Goal: Information Seeking & Learning: Learn about a topic

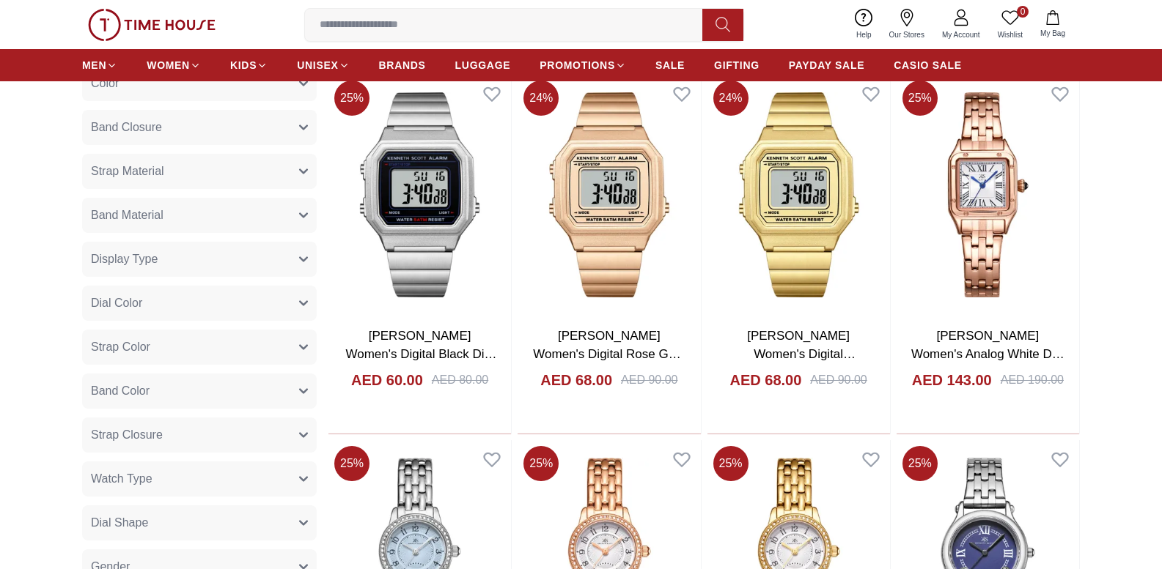
scroll to position [668, 0]
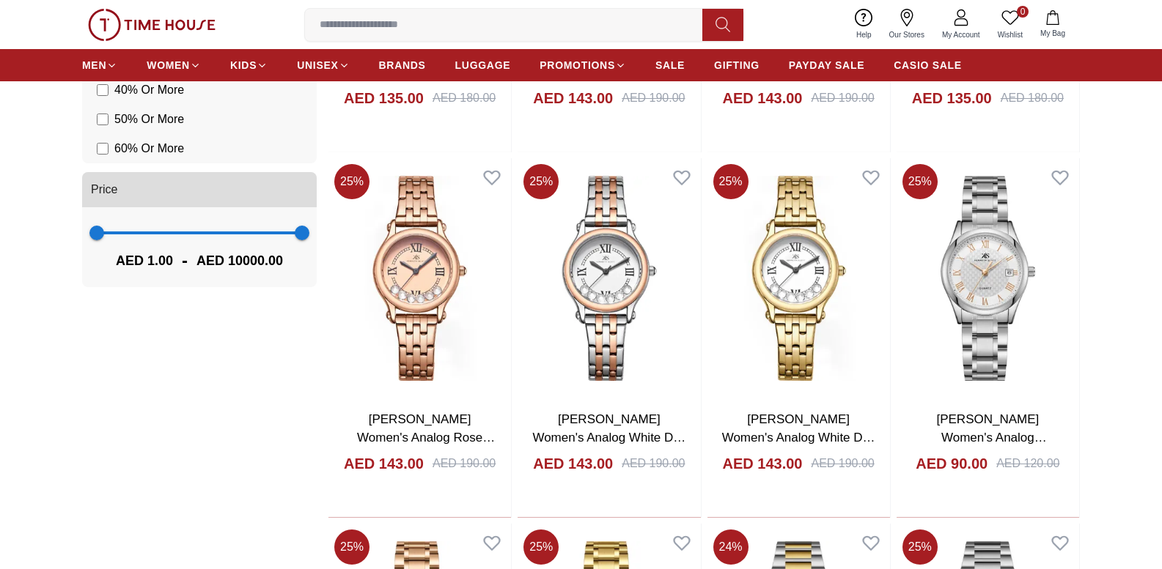
scroll to position [1402, 0]
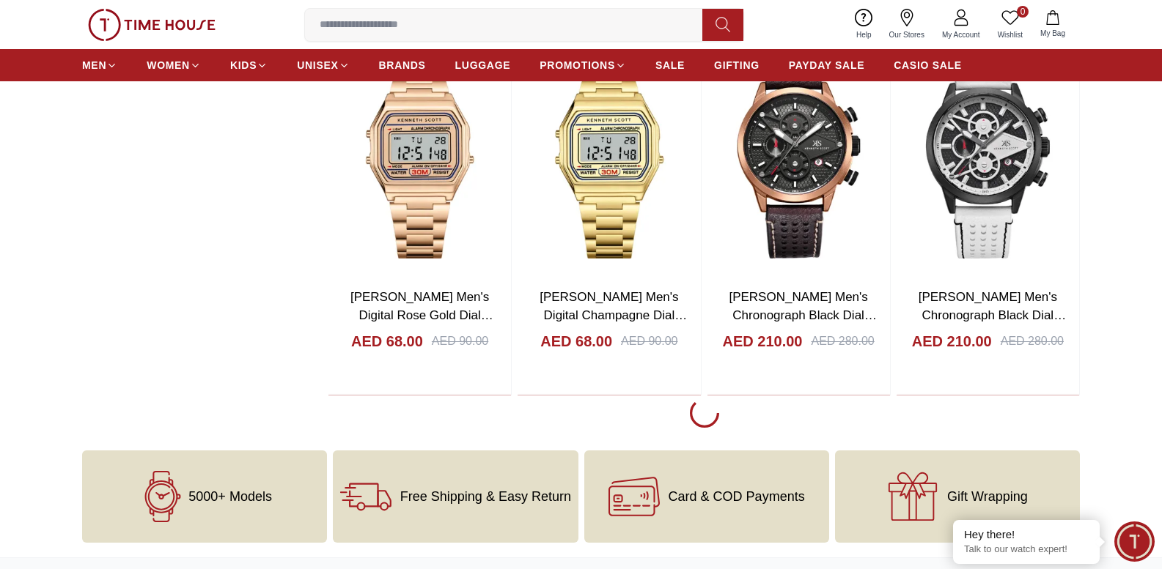
scroll to position [2375, 0]
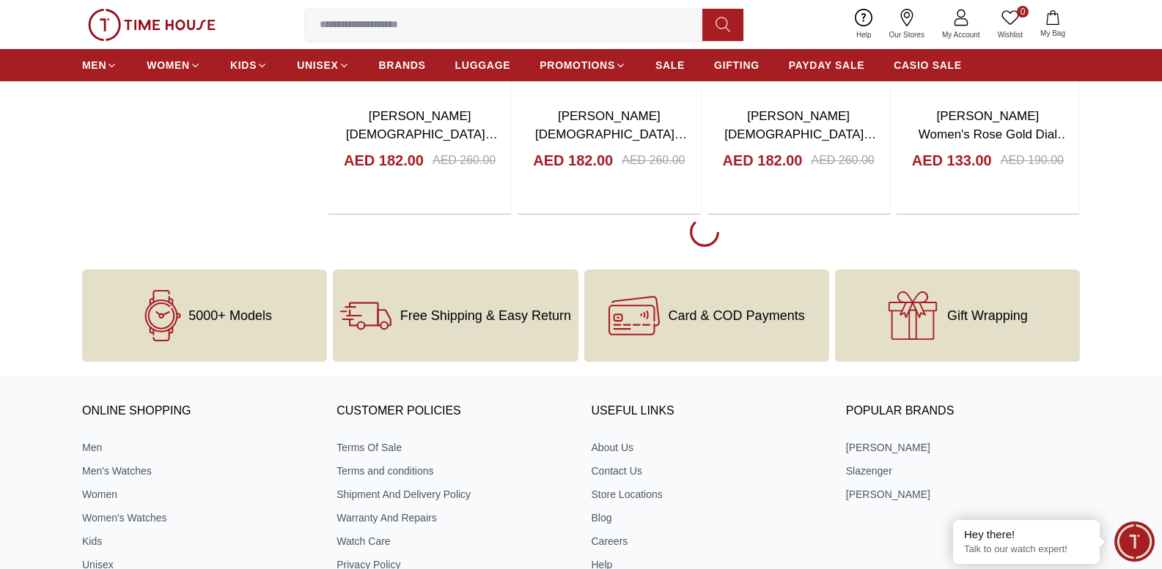
scroll to position [6103, 0]
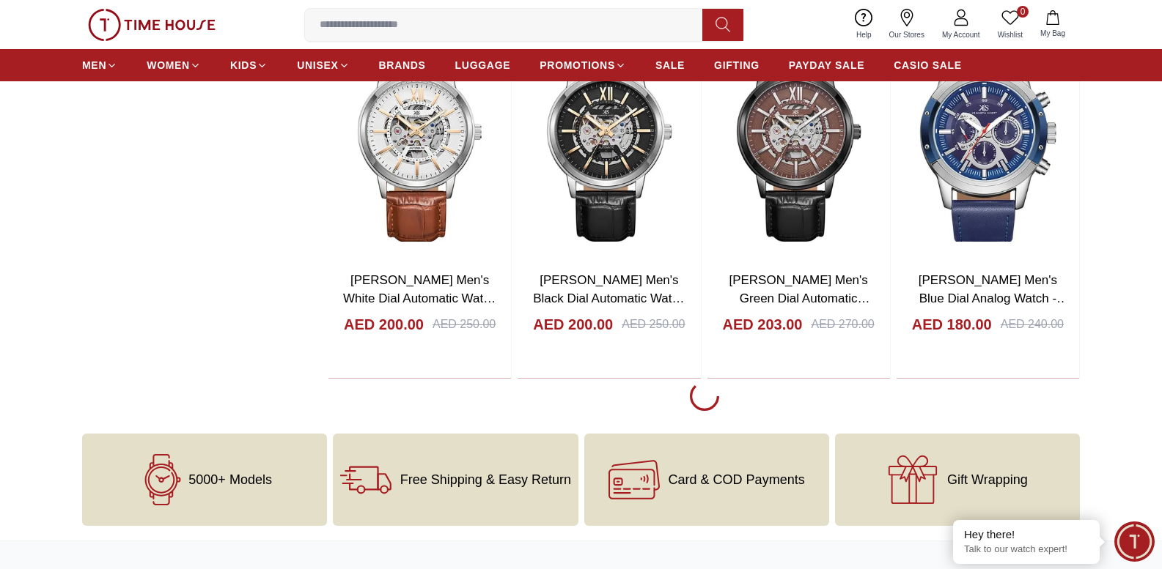
scroll to position [9603, 0]
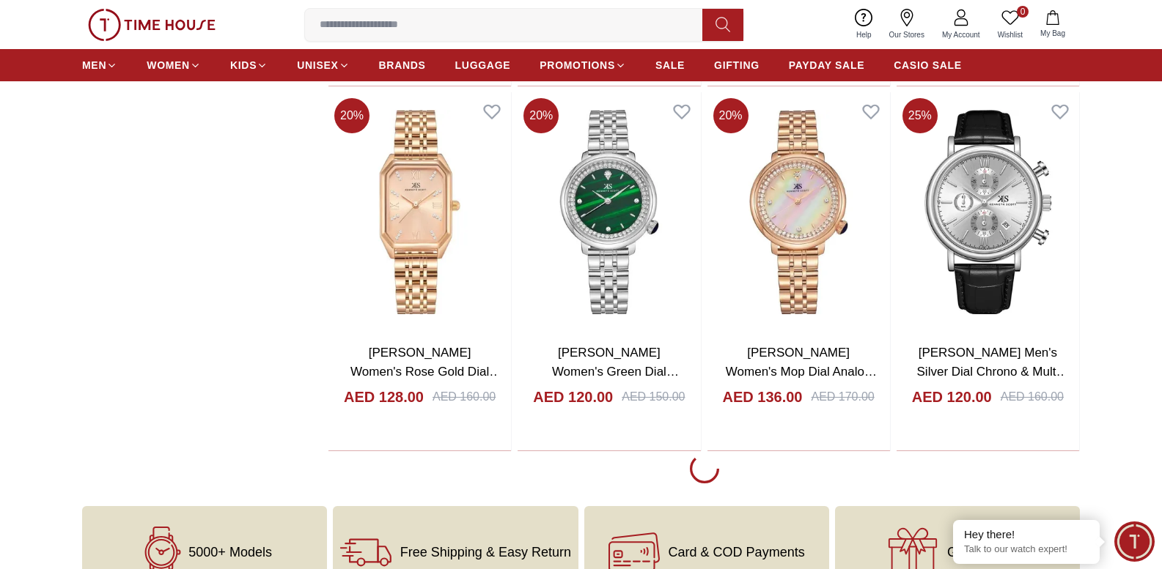
scroll to position [13157, 0]
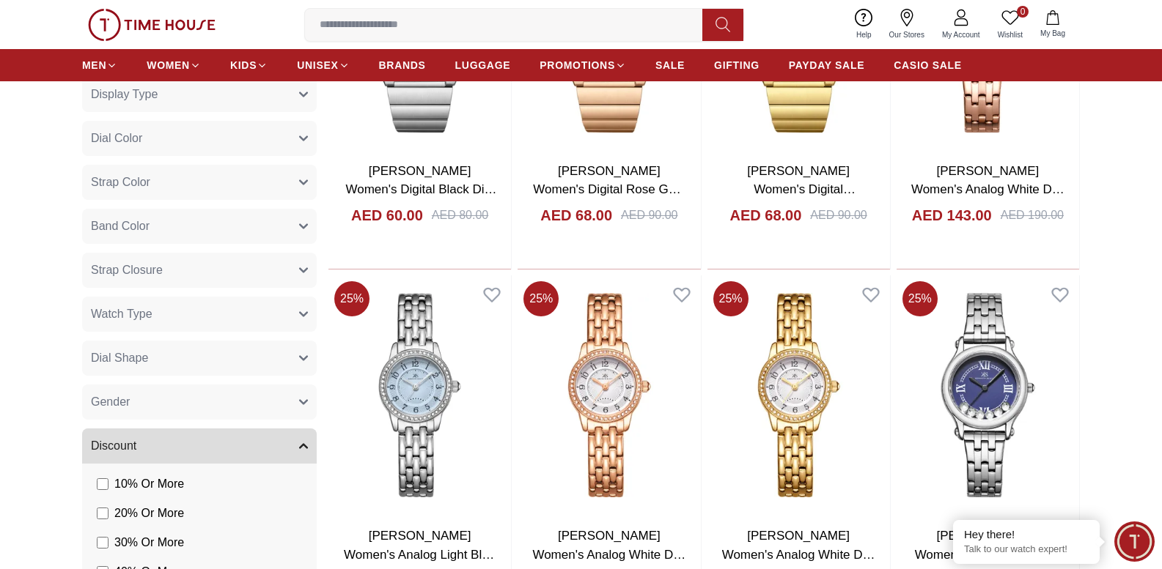
scroll to position [799, 0]
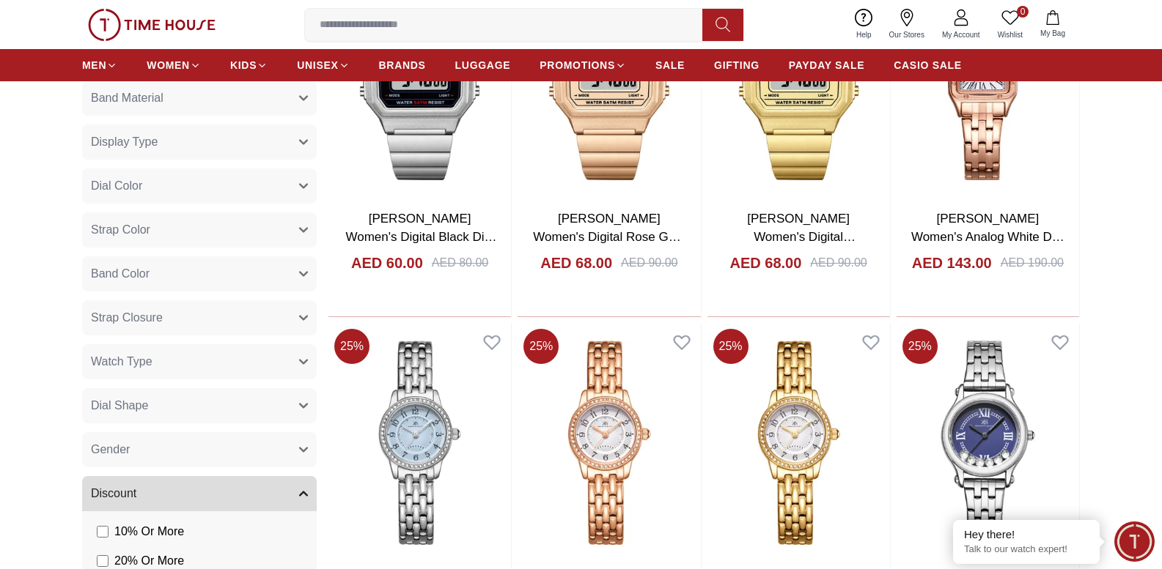
click at [153, 375] on button "Watch Type" at bounding box center [199, 361] width 235 height 35
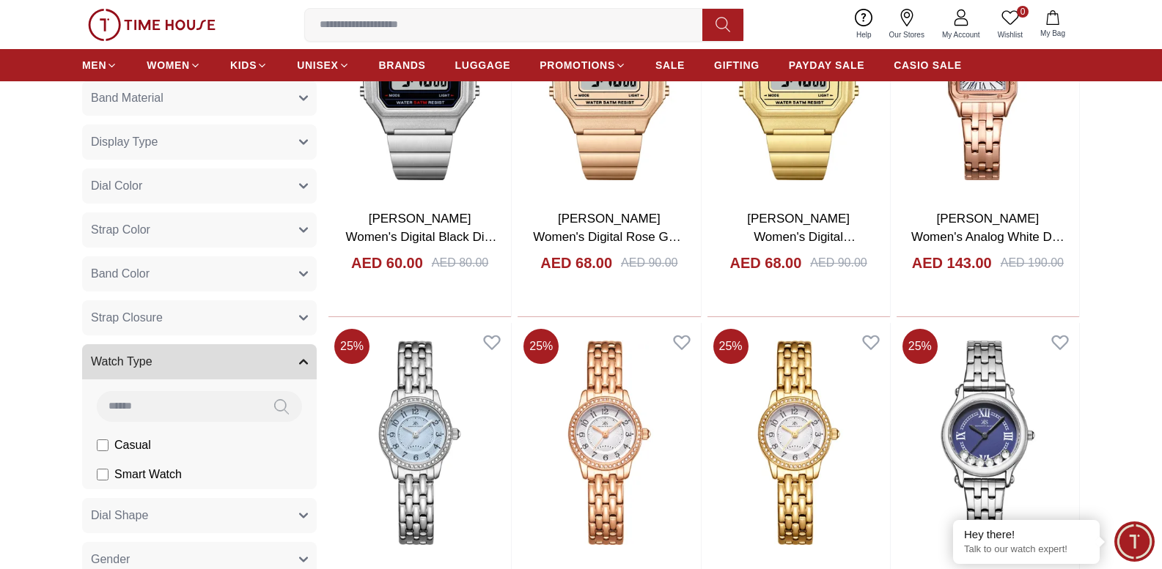
click at [153, 374] on button "Watch Type" at bounding box center [199, 361] width 235 height 35
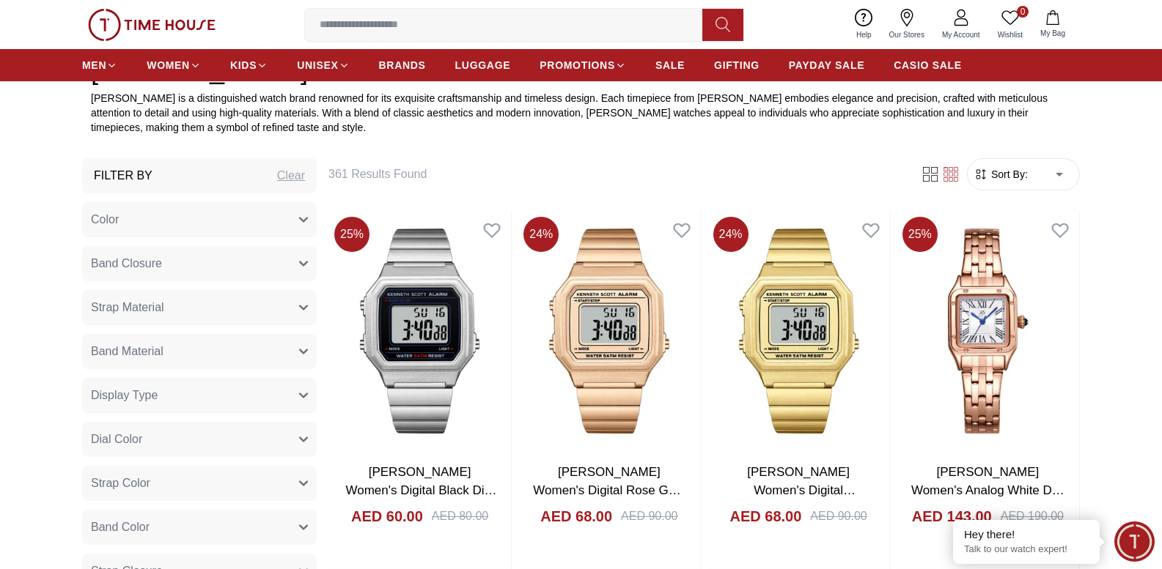
scroll to position [535, 0]
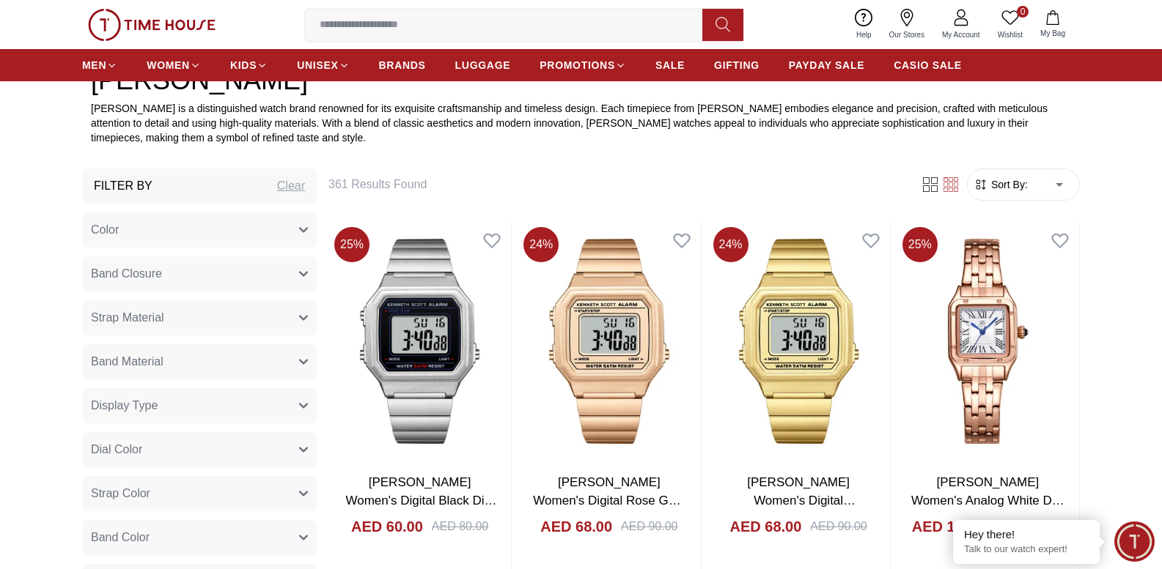
click at [236, 235] on button "Color" at bounding box center [199, 230] width 235 height 35
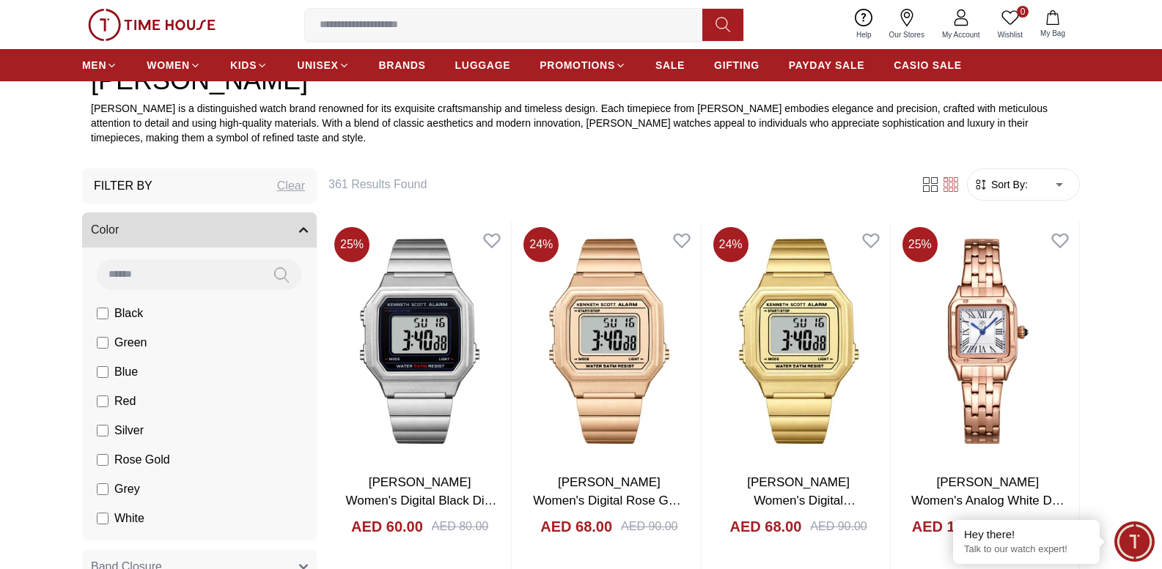
click at [236, 235] on button "Color" at bounding box center [199, 230] width 235 height 35
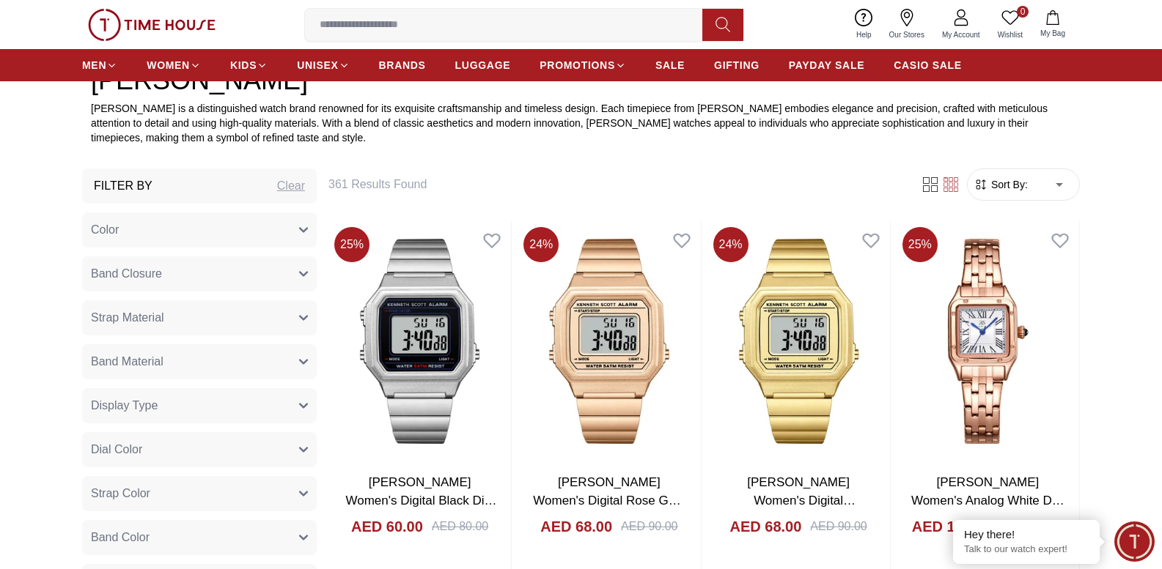
click at [222, 283] on button "Band Closure" at bounding box center [199, 274] width 235 height 35
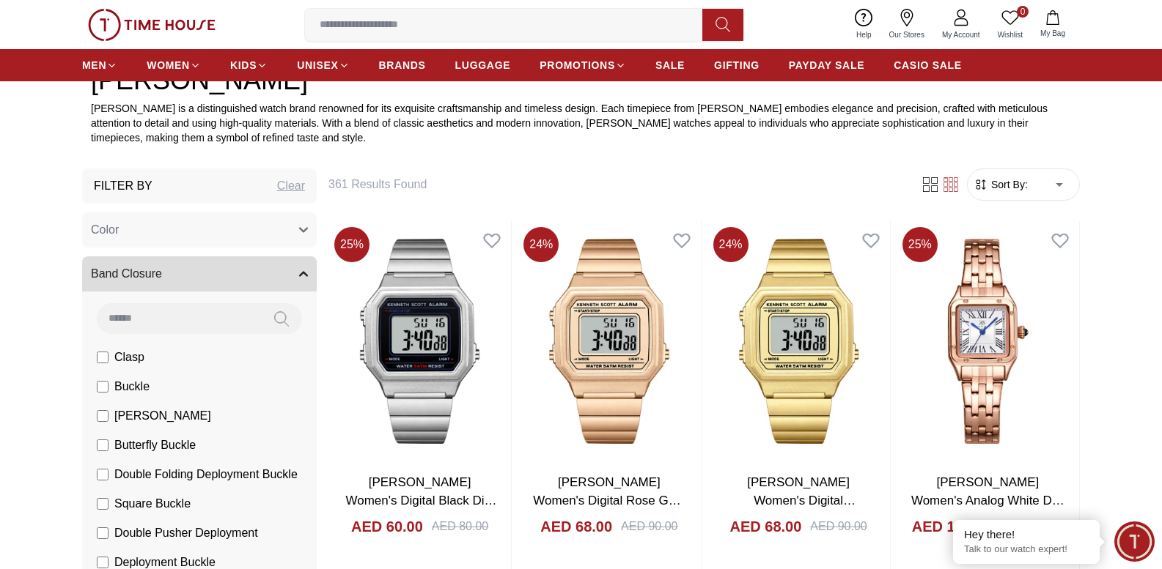
click at [222, 282] on button "Band Closure" at bounding box center [199, 274] width 235 height 35
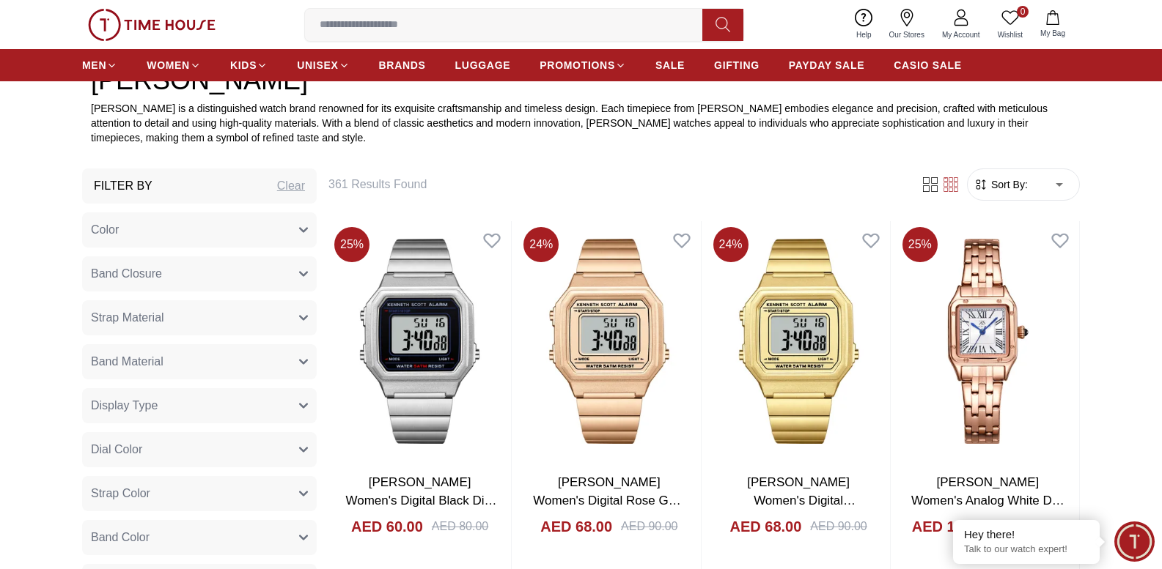
click at [210, 322] on button "Strap Material" at bounding box center [199, 317] width 235 height 35
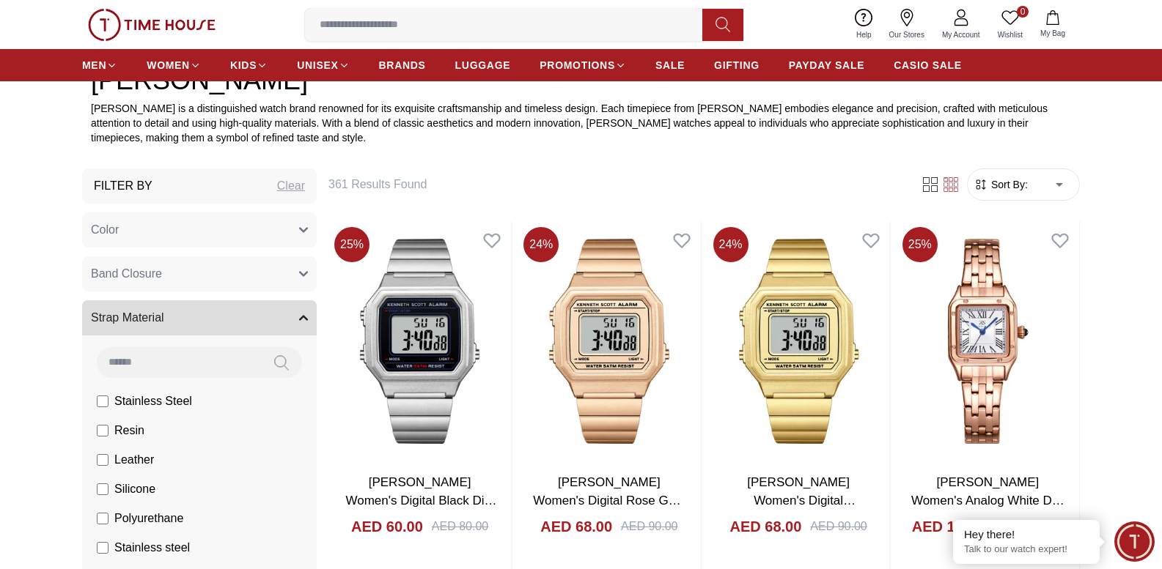
click at [210, 322] on button "Strap Material" at bounding box center [199, 317] width 235 height 35
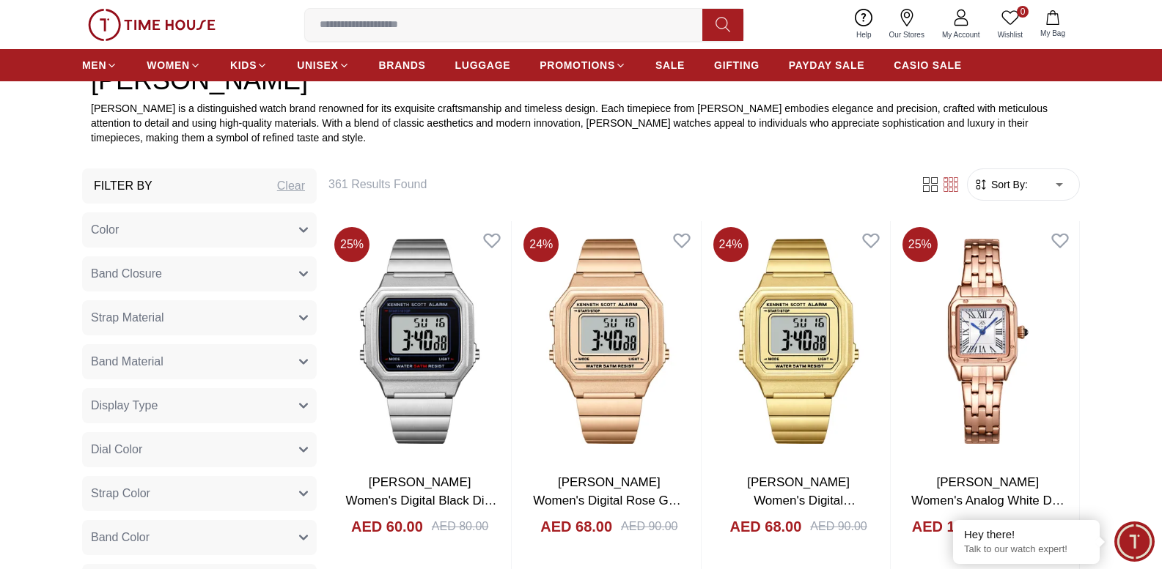
click at [207, 371] on button "Band Material" at bounding box center [199, 361] width 235 height 35
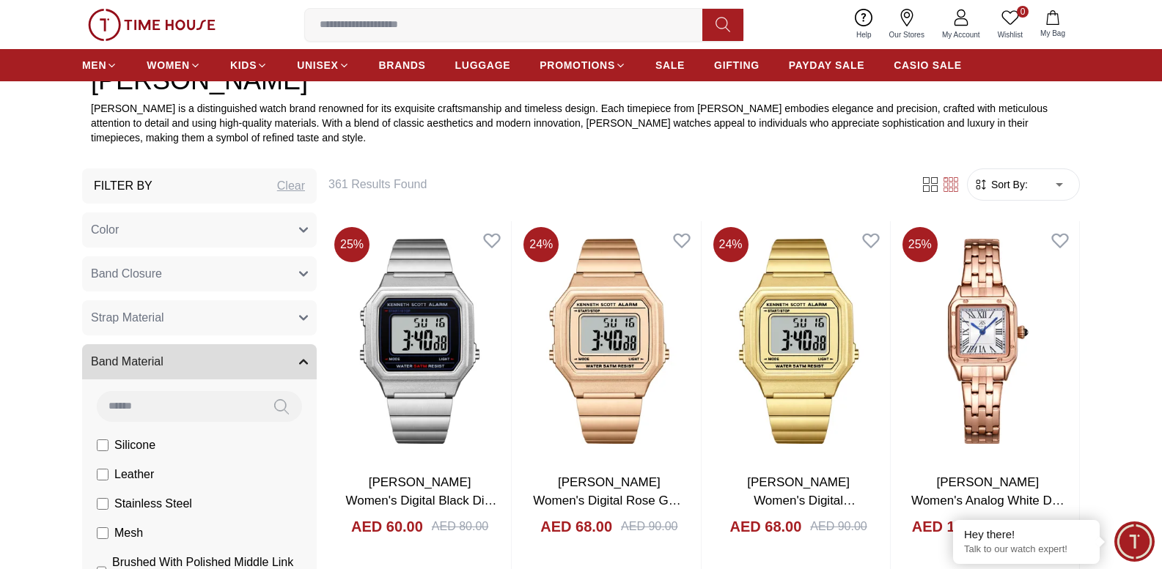
click at [204, 420] on input at bounding box center [179, 405] width 164 height 29
click at [1005, 184] on span "Sort By:" at bounding box center [1008, 184] width 40 height 15
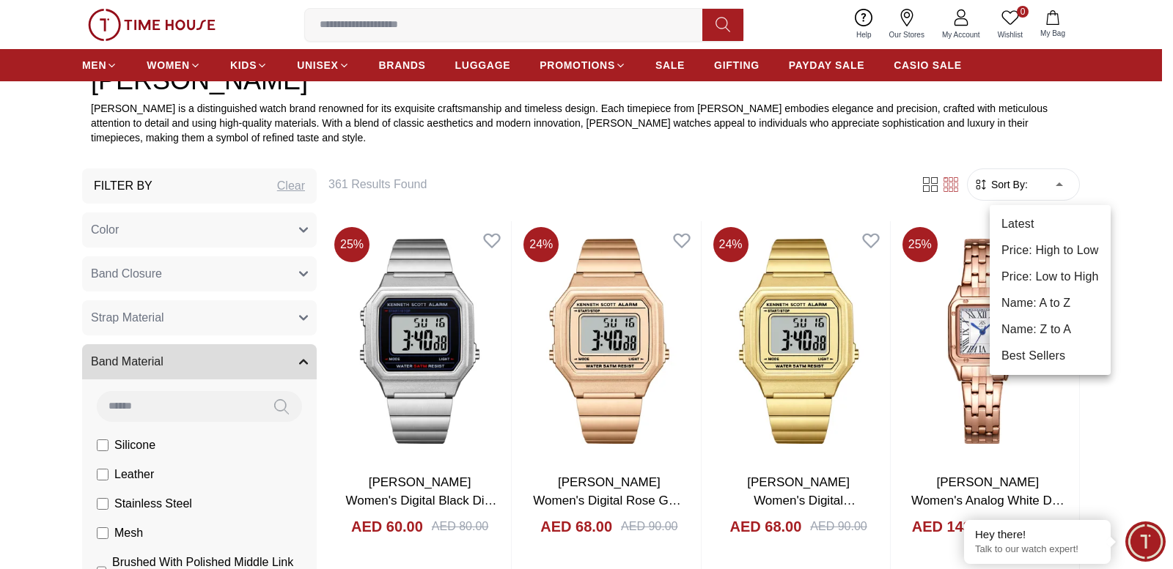
click at [1033, 186] on div at bounding box center [586, 284] width 1173 height 569
